Goal: Task Accomplishment & Management: Manage account settings

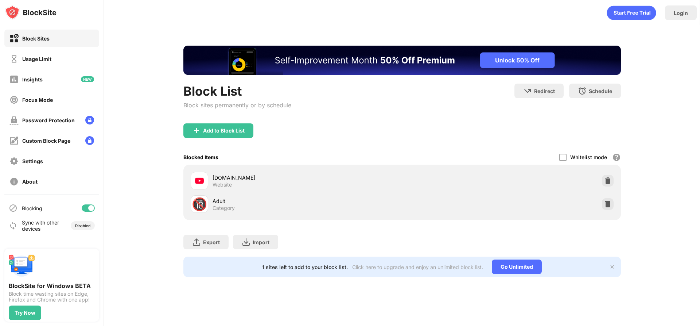
click at [616, 176] on div "[DOMAIN_NAME] Website" at bounding box center [402, 180] width 429 height 23
click at [610, 180] on img at bounding box center [607, 180] width 7 height 7
